Goal: Transaction & Acquisition: Purchase product/service

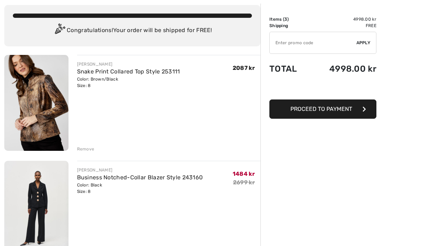
scroll to position [38, 0]
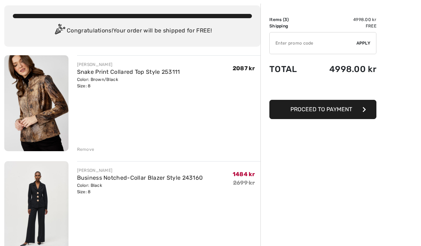
click at [86, 151] on div "Remove" at bounding box center [85, 149] width 17 height 6
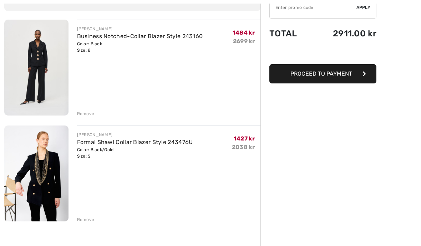
scroll to position [74, 0]
click at [85, 114] on div "Remove" at bounding box center [85, 113] width 17 height 6
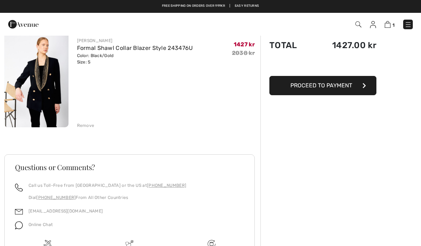
scroll to position [60, 0]
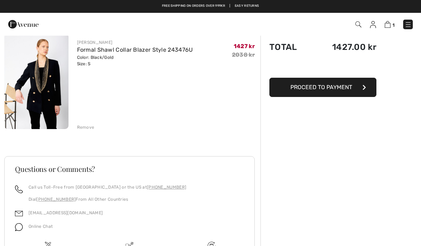
click at [324, 89] on span "Proceed to Payment" at bounding box center [321, 87] width 62 height 7
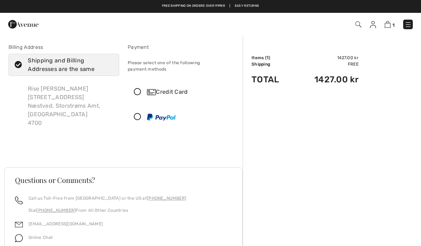
click at [140, 88] on icon at bounding box center [137, 91] width 19 height 7
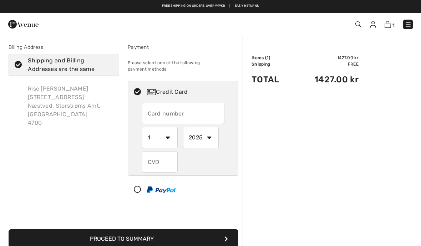
click at [158, 108] on input "text" at bounding box center [183, 113] width 82 height 21
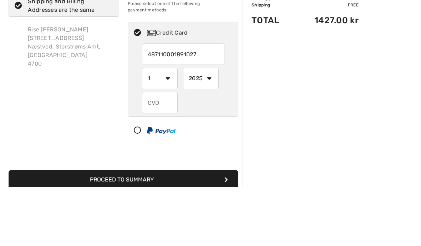
type input "4871100018910279"
select select "5"
select select "2028"
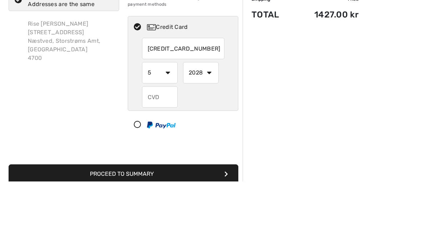
click at [156, 151] on input "text" at bounding box center [160, 161] width 36 height 21
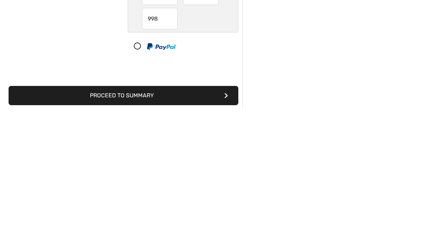
scroll to position [7, 0]
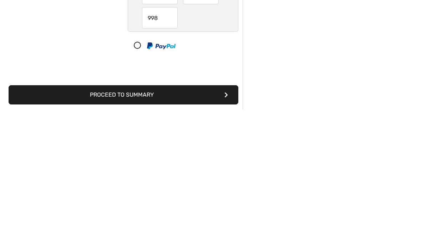
type input "998"
click at [144, 222] on button "Proceed to Summary" at bounding box center [124, 231] width 230 height 19
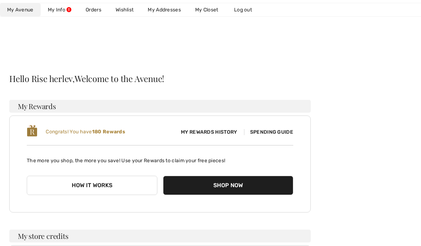
scroll to position [5, 0]
click at [126, 11] on link "Wishlist" at bounding box center [124, 9] width 32 height 13
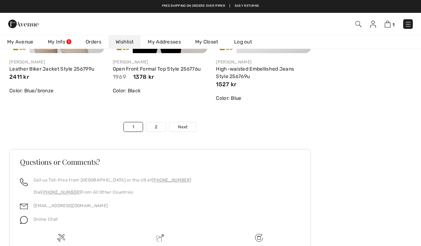
scroll to position [2549, 0]
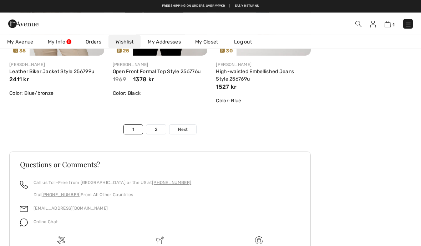
click at [184, 127] on span "Next" at bounding box center [183, 130] width 10 height 6
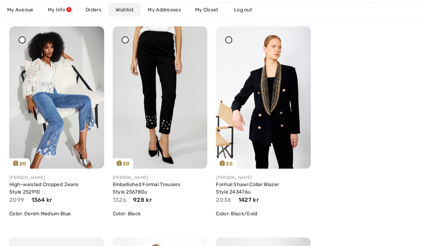
scroll to position [764, 0]
click at [279, 114] on img at bounding box center [263, 97] width 95 height 142
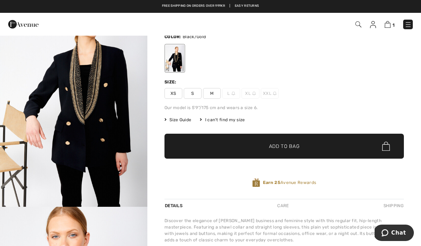
scroll to position [47, 0]
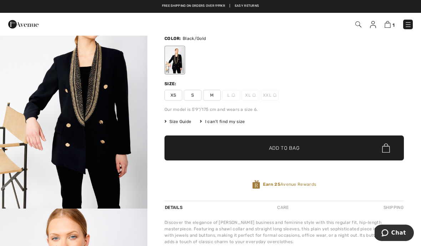
click at [181, 121] on span "Size Guide" at bounding box center [177, 121] width 27 height 6
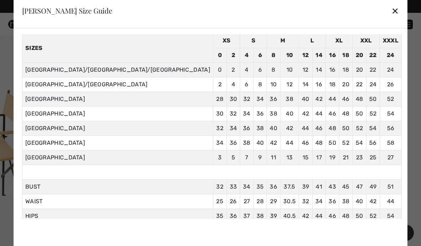
scroll to position [60, 0]
click at [391, 18] on div "✕" at bounding box center [394, 10] width 7 height 15
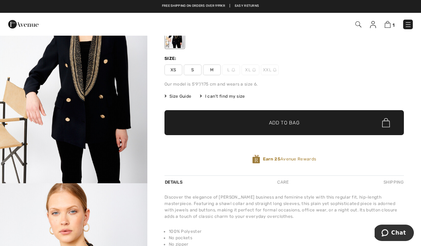
scroll to position [68, 0]
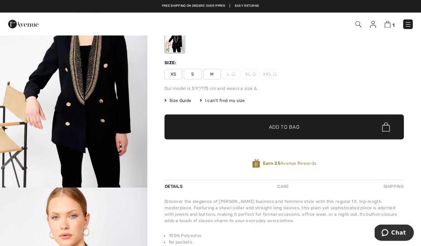
click at [103, 91] on img "1 / 6" at bounding box center [73, 77] width 147 height 221
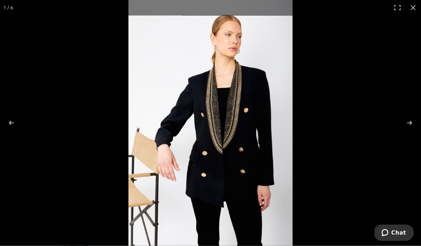
scroll to position [68, 0]
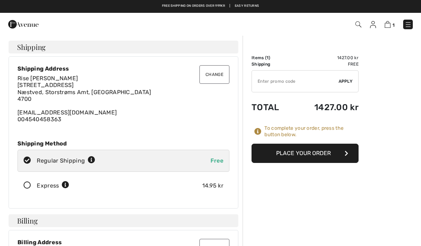
click at [309, 155] on button "Place Your Order" at bounding box center [304, 153] width 107 height 19
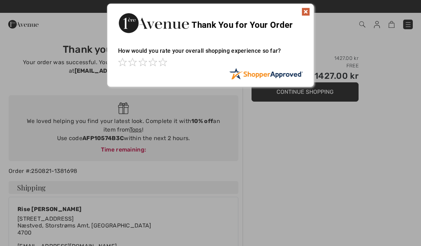
click at [303, 12] on img at bounding box center [305, 11] width 9 height 9
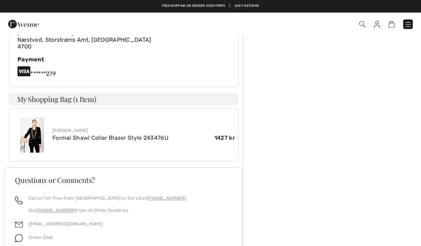
scroll to position [304, 0]
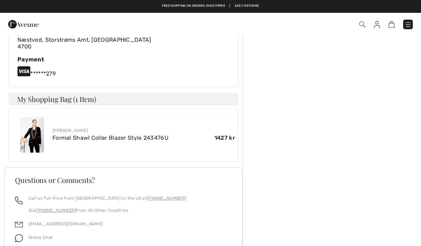
click at [119, 137] on link "Formal Shawl Collar Blazer Style 243476U" at bounding box center [110, 137] width 116 height 7
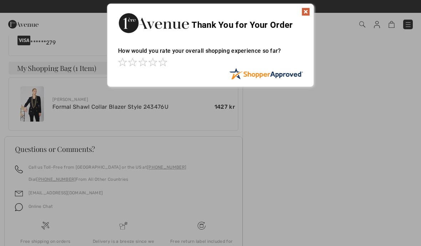
click at [308, 15] on img at bounding box center [305, 11] width 9 height 9
